Goal: Check status: Check status

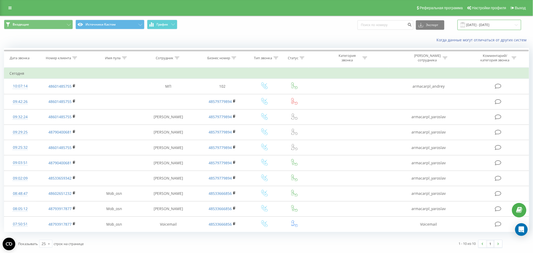
click at [482, 24] on input "[DATE] - [DATE]" at bounding box center [490, 25] width 64 height 10
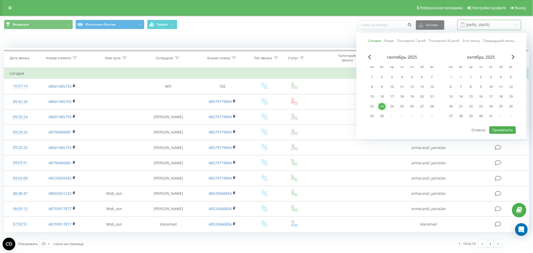
click at [482, 24] on input "[DATE] - [DATE]" at bounding box center [490, 25] width 64 height 10
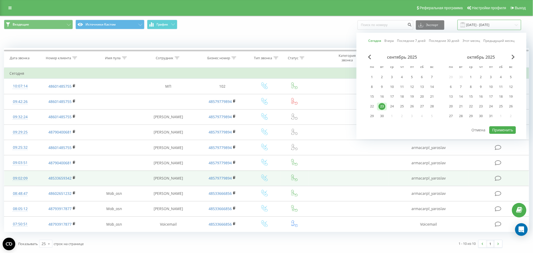
scroll to position [0, 0]
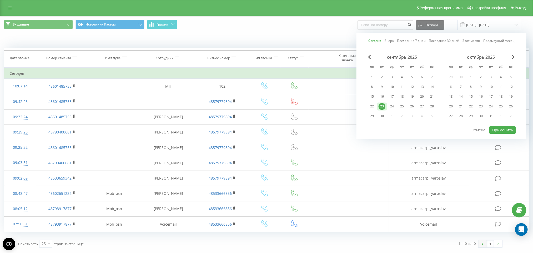
click at [485, 246] on link at bounding box center [483, 243] width 8 height 7
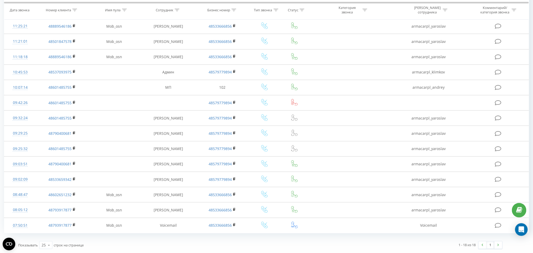
click at [488, 245] on link "1" at bounding box center [491, 244] width 8 height 7
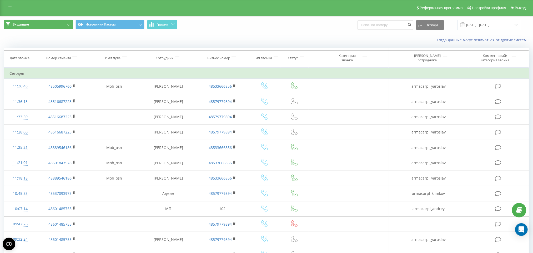
click at [25, 21] on button "Входящие" at bounding box center [38, 24] width 69 height 9
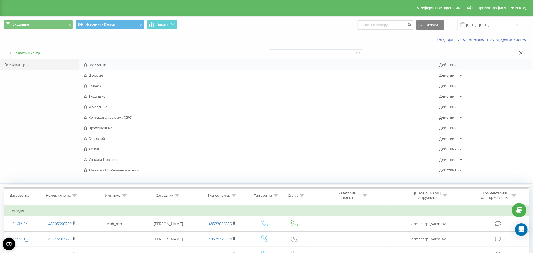
click at [103, 63] on span "Все звонки" at bounding box center [262, 65] width 356 height 4
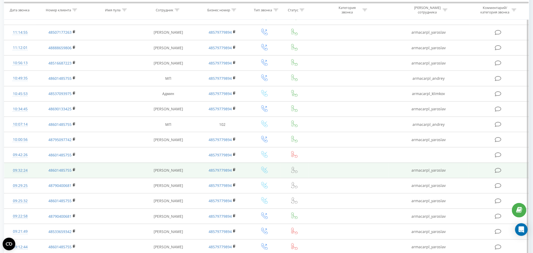
scroll to position [232, 0]
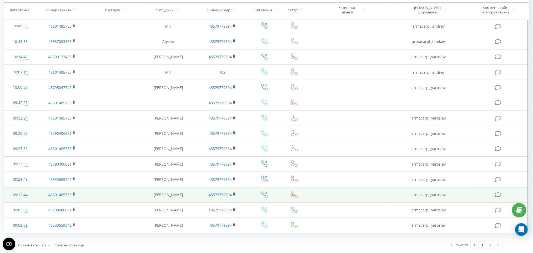
click at [377, 192] on td at bounding box center [349, 194] width 80 height 15
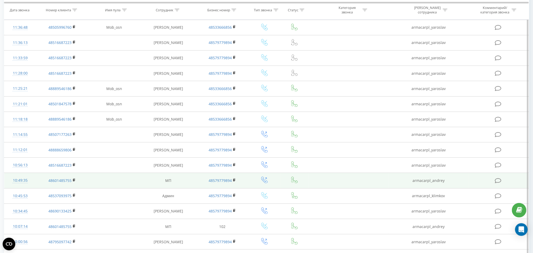
scroll to position [0, 0]
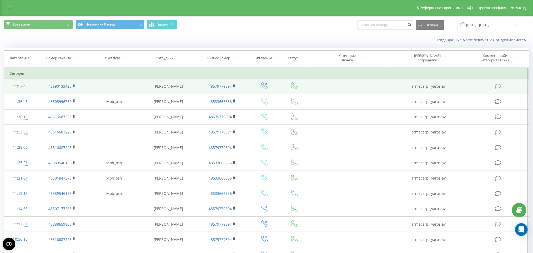
click at [336, 85] on td at bounding box center [349, 86] width 80 height 15
click at [367, 89] on td at bounding box center [349, 86] width 80 height 15
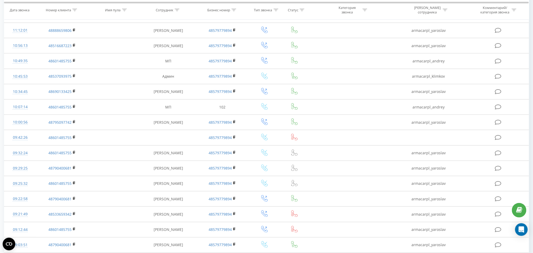
scroll to position [232, 0]
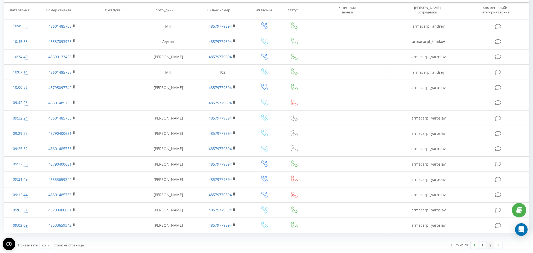
click at [489, 248] on link "2" at bounding box center [491, 244] width 8 height 7
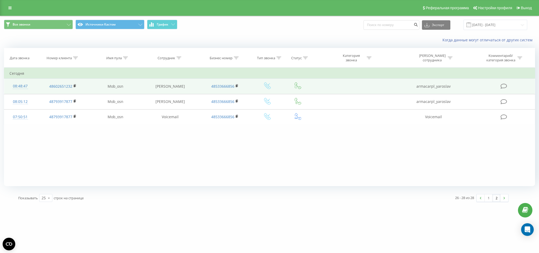
click at [356, 88] on td at bounding box center [352, 86] width 81 height 15
